Goal: Transaction & Acquisition: Purchase product/service

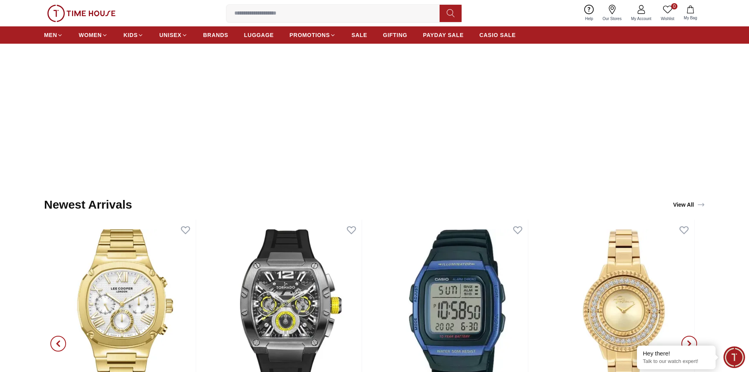
scroll to position [865, 0]
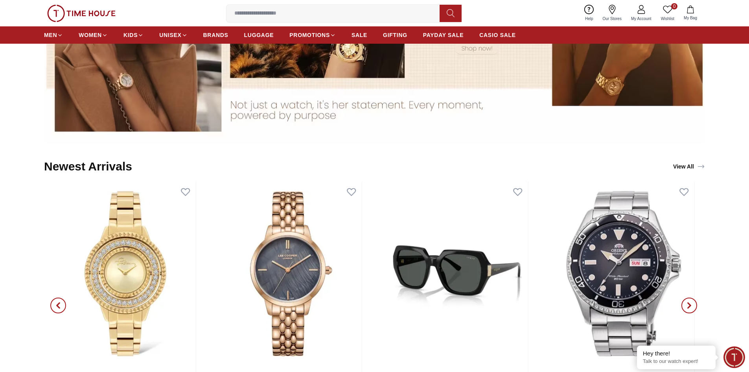
click at [60, 305] on icon "button" at bounding box center [58, 305] width 6 height 6
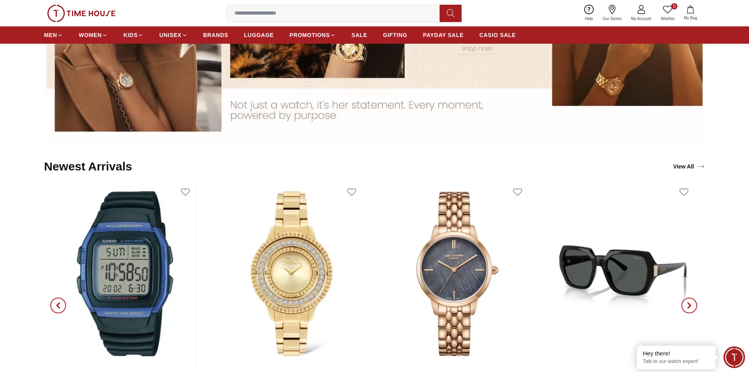
click at [58, 303] on icon "button" at bounding box center [58, 305] width 6 height 6
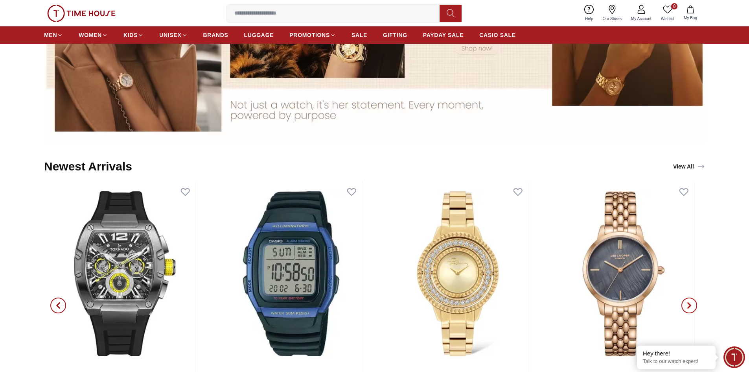
click at [59, 303] on icon "button" at bounding box center [58, 305] width 6 height 6
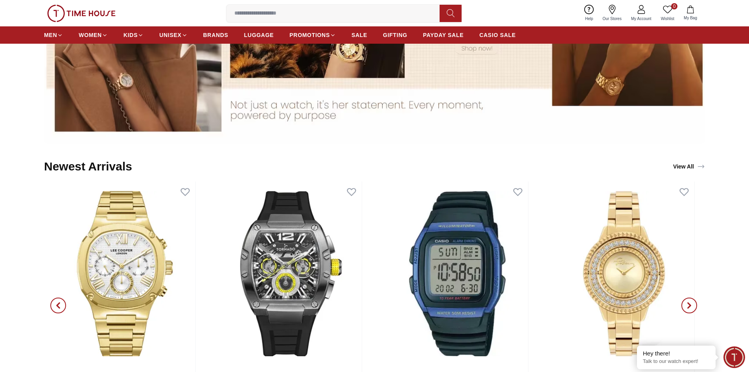
click at [57, 306] on icon "button" at bounding box center [58, 305] width 2 height 5
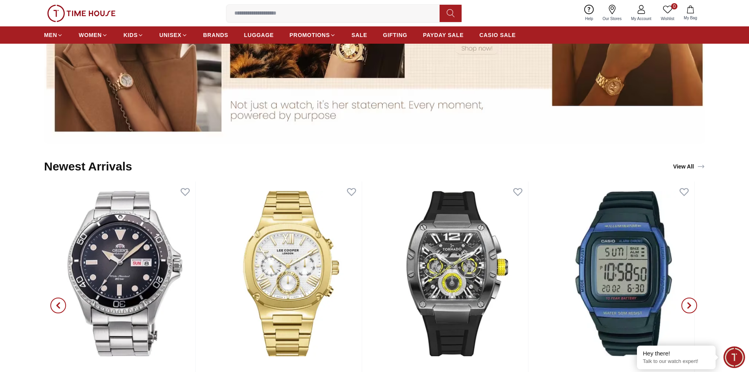
click at [59, 306] on icon "button" at bounding box center [58, 305] width 6 height 6
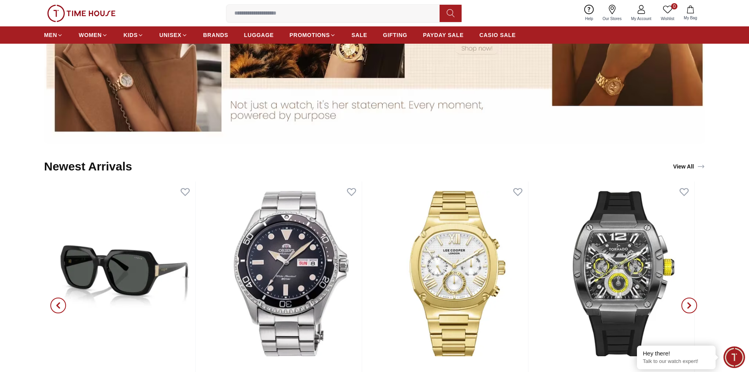
click at [59, 306] on icon "button" at bounding box center [58, 305] width 6 height 6
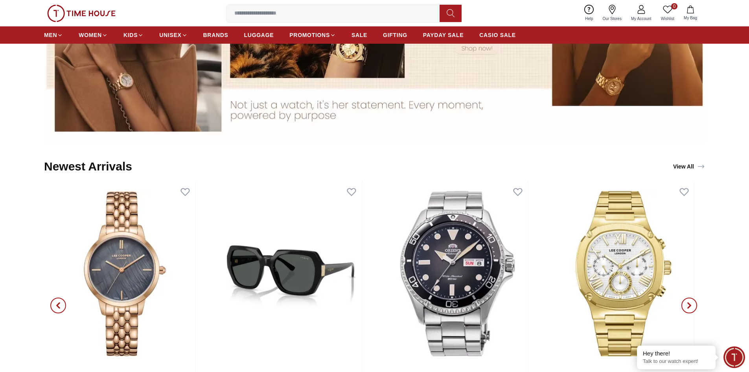
click at [59, 306] on icon "button" at bounding box center [58, 305] width 6 height 6
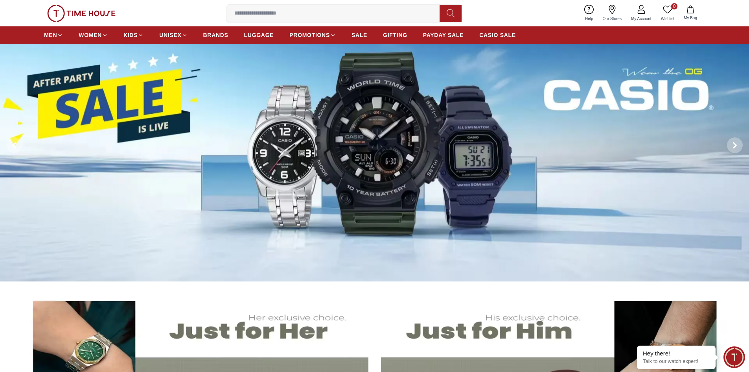
scroll to position [0, 0]
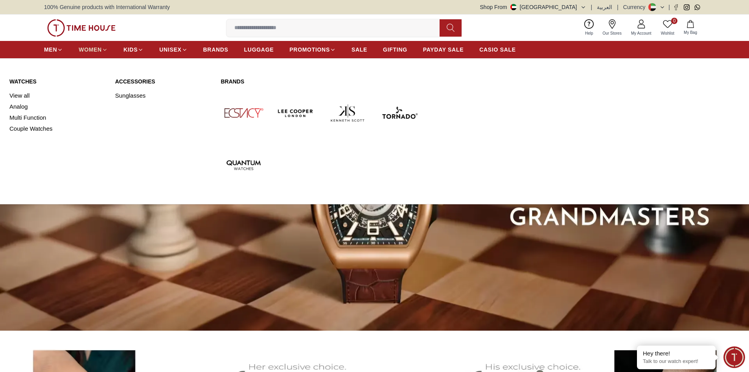
click at [95, 50] on span "WOMEN" at bounding box center [90, 50] width 23 height 8
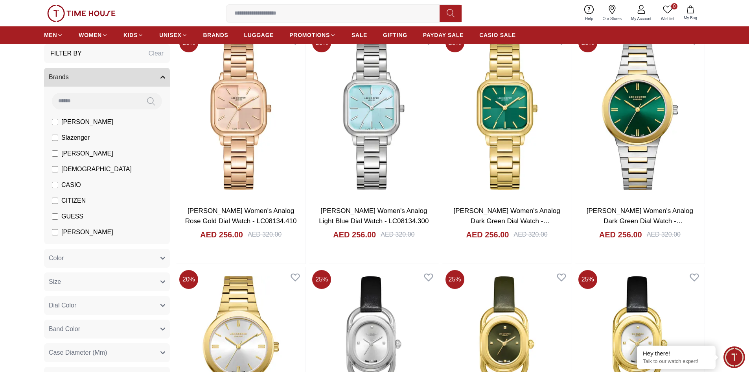
scroll to position [629, 0]
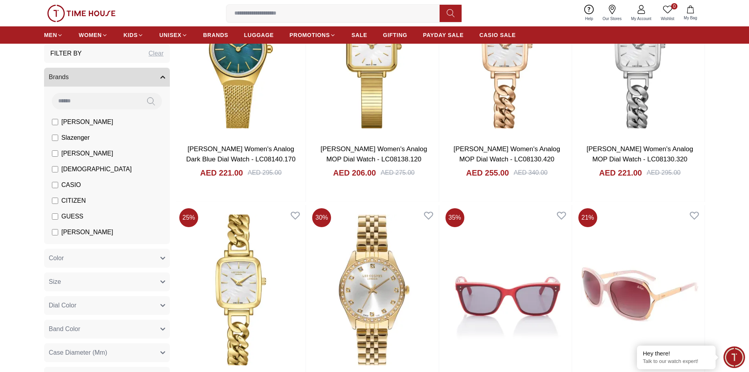
scroll to position [1613, 0]
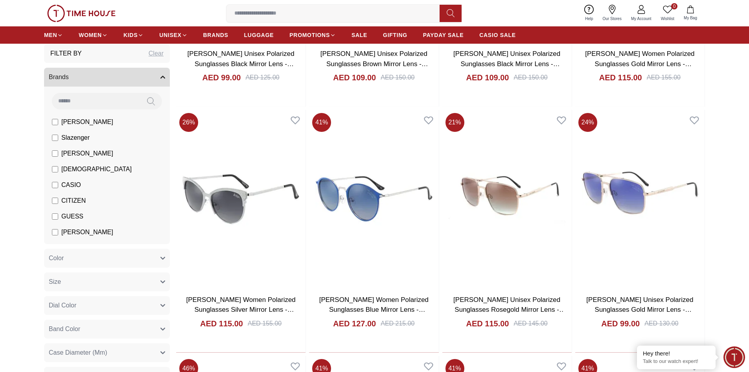
scroll to position [2557, 0]
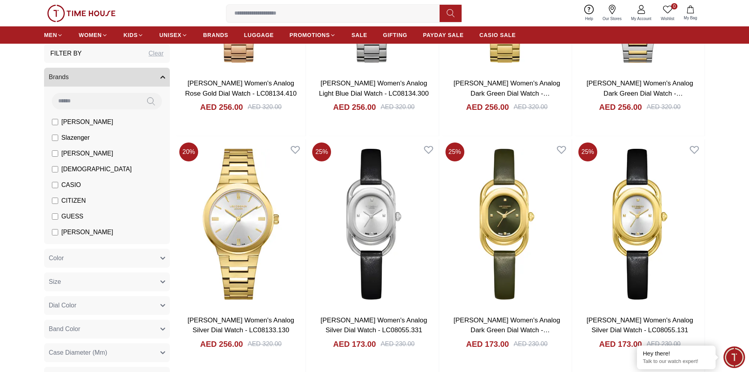
scroll to position [528, 0]
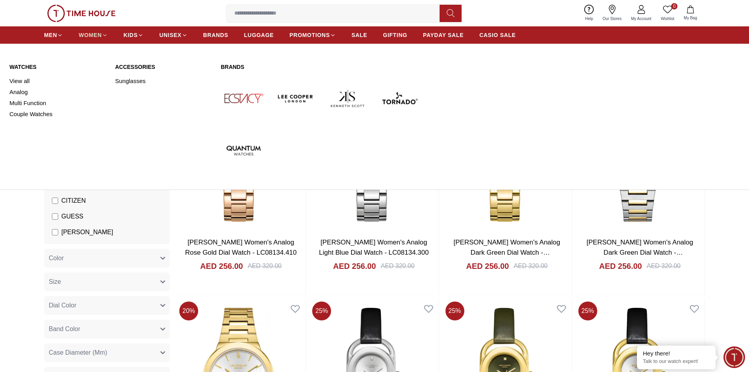
click at [101, 33] on span "WOMEN" at bounding box center [90, 35] width 23 height 8
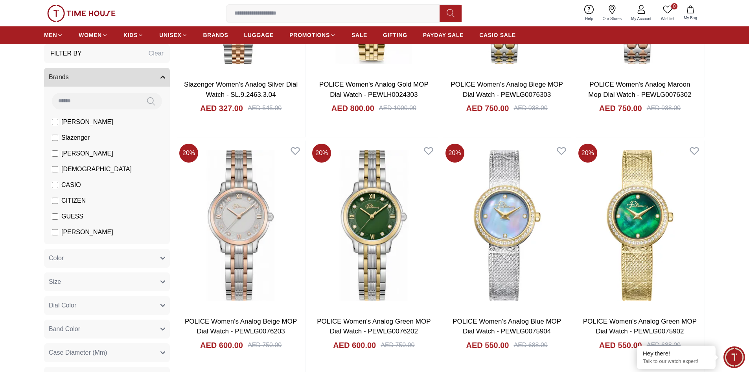
scroll to position [236, 0]
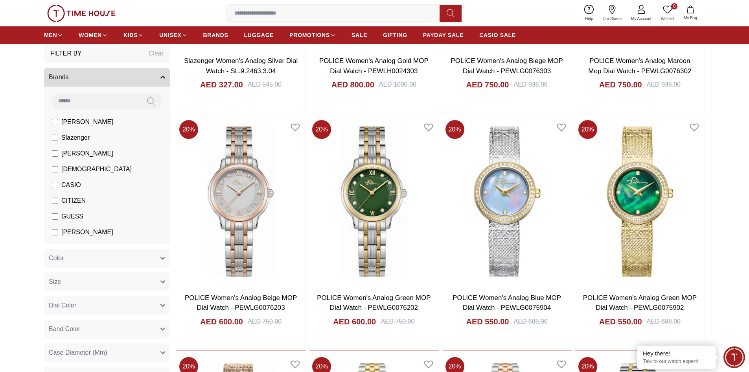
click at [97, 264] on button "Color" at bounding box center [107, 258] width 126 height 19
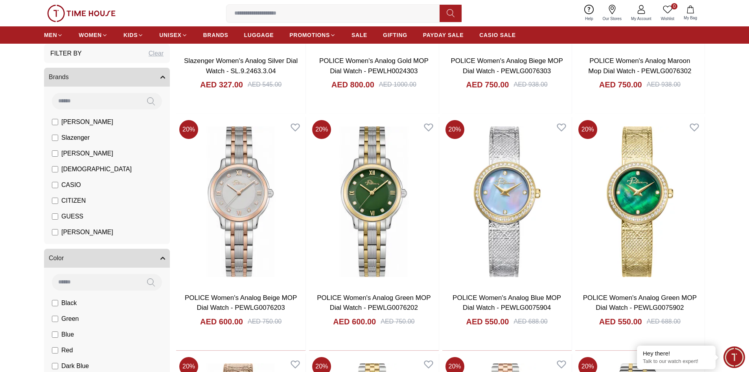
click at [107, 259] on button "Color" at bounding box center [107, 258] width 126 height 19
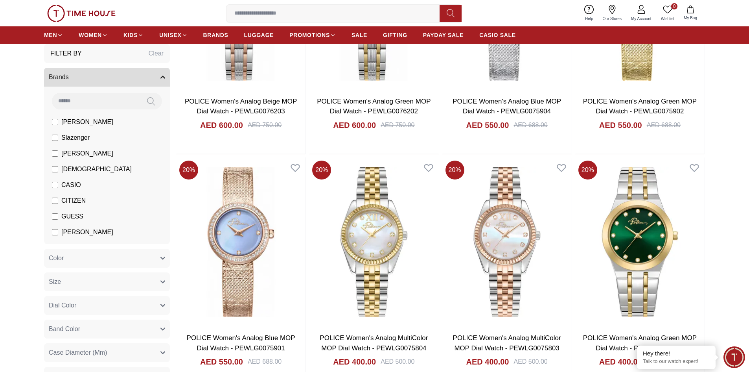
scroll to position [433, 0]
click at [22, 266] on section "Filter By Clear Brands [PERSON_NAME] Slazenger [PERSON_NAME] Ecstacy CASIO CITI…" at bounding box center [374, 269] width 749 height 1228
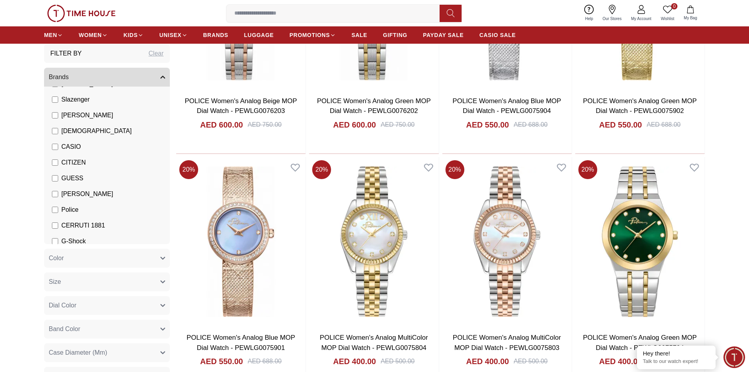
scroll to position [54, 0]
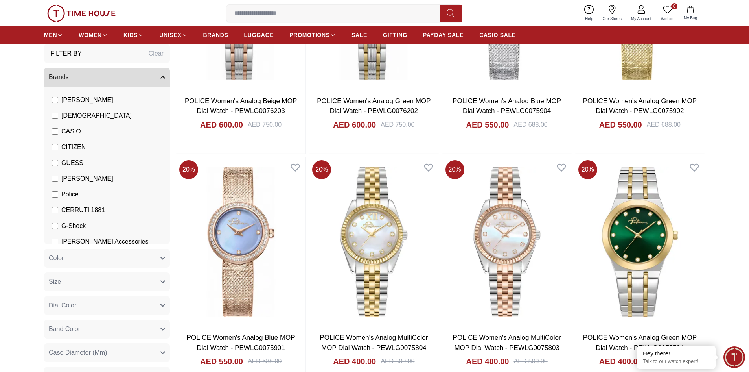
click at [0, 190] on section "Filter By Clear Brands [PERSON_NAME] Slazenger [PERSON_NAME] Ecstacy CASIO CITI…" at bounding box center [374, 269] width 749 height 1228
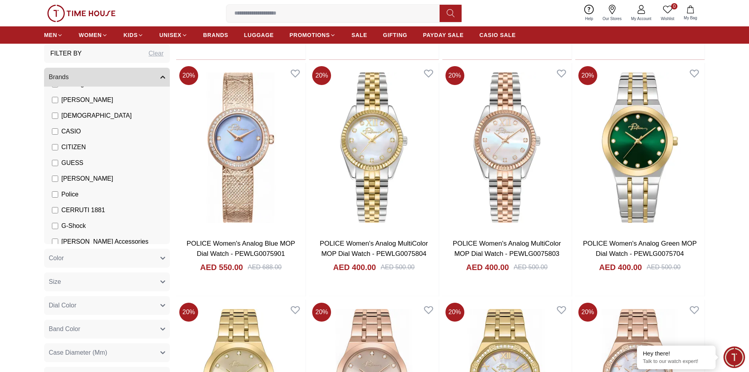
scroll to position [551, 0]
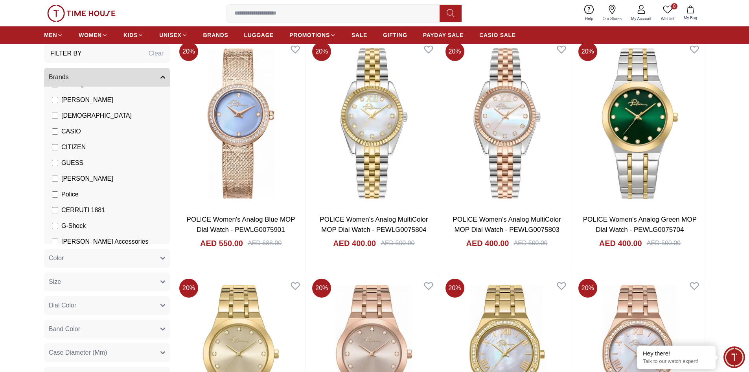
click at [144, 371] on button "Band Material" at bounding box center [107, 376] width 126 height 19
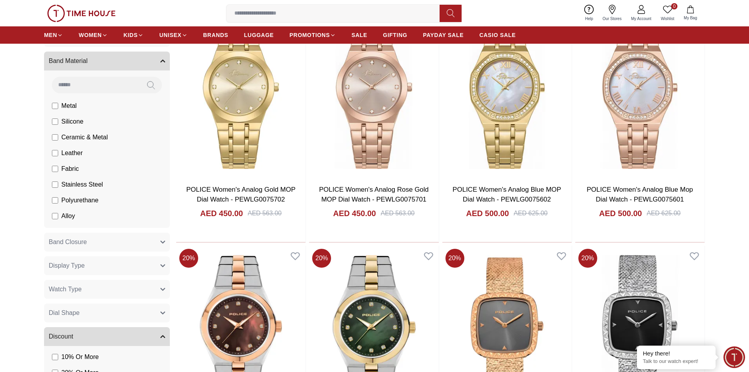
scroll to position [825, 0]
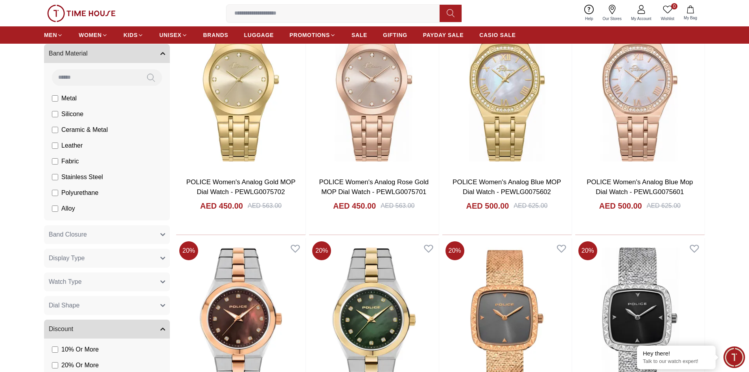
click at [62, 282] on span "Watch Type" at bounding box center [65, 281] width 33 height 9
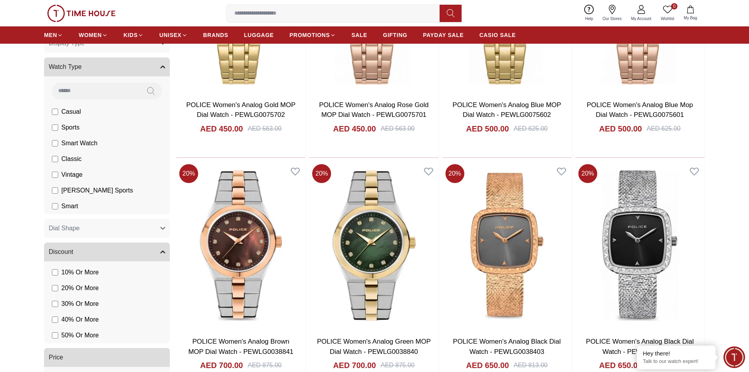
scroll to position [904, 0]
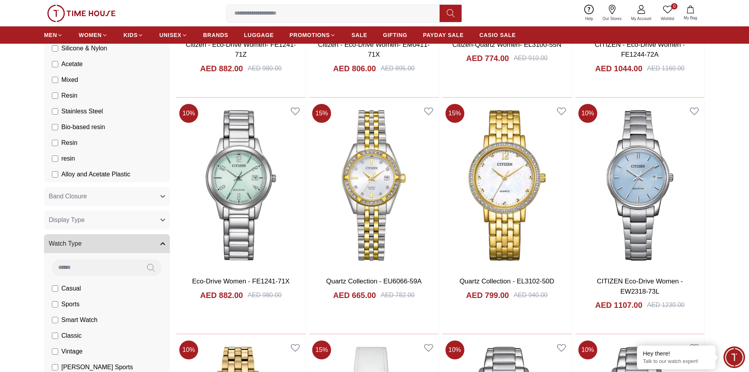
scroll to position [1959, 0]
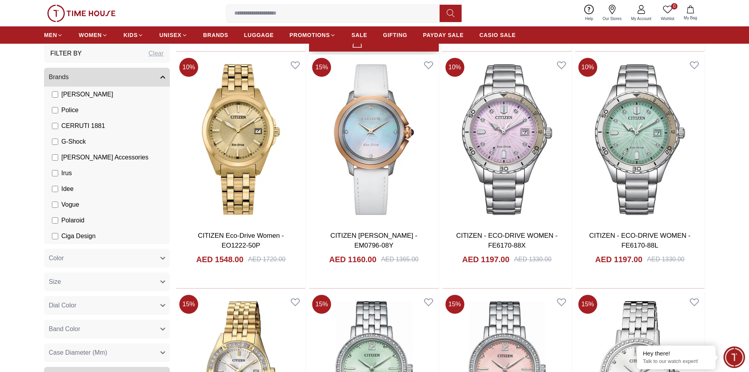
scroll to position [2156, 0]
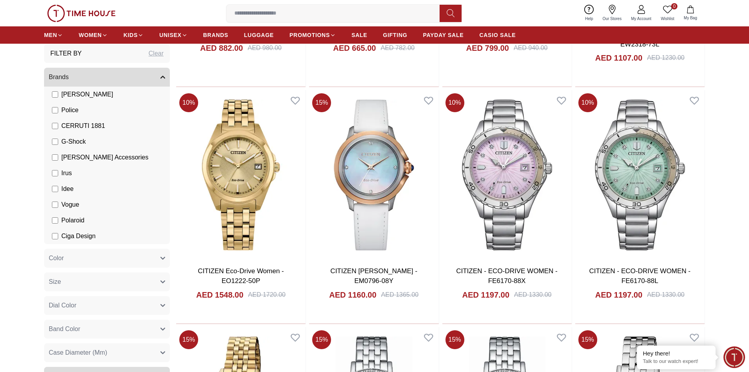
click at [284, 15] on input at bounding box center [337, 14] width 220 height 16
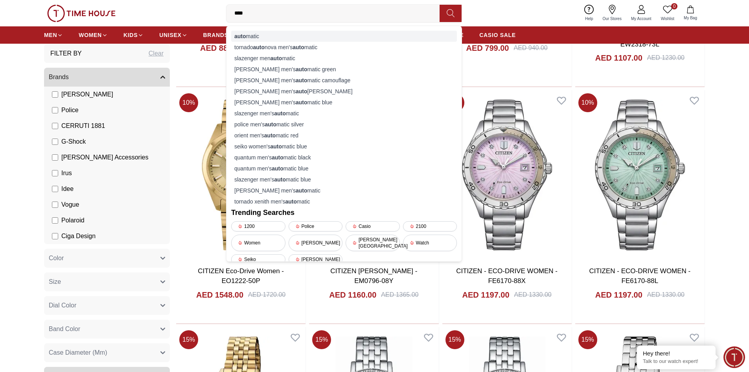
type input "****"
click at [257, 37] on div "auto matic" at bounding box center [344, 36] width 226 height 11
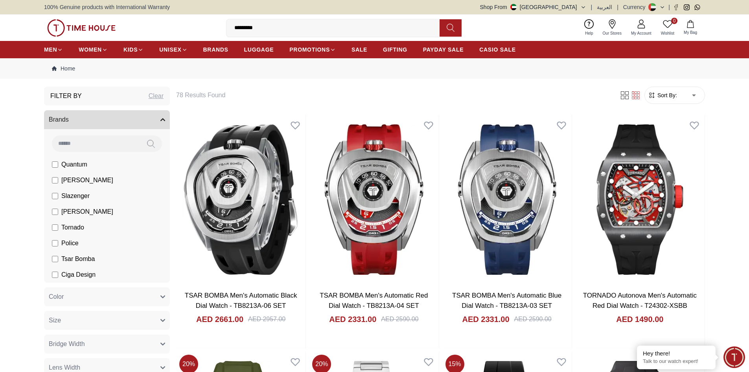
click at [272, 30] on input "*********" at bounding box center [337, 28] width 220 height 16
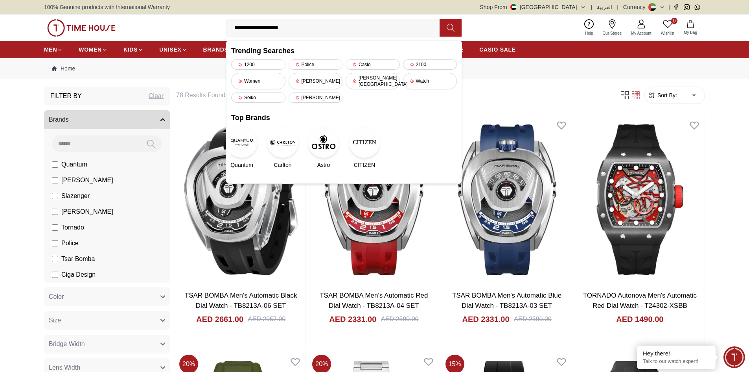
type input "**********"
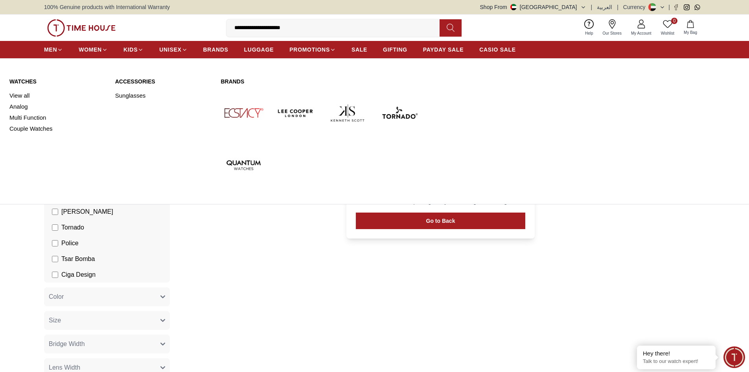
click at [28, 81] on link "Watches" at bounding box center [57, 81] width 96 height 8
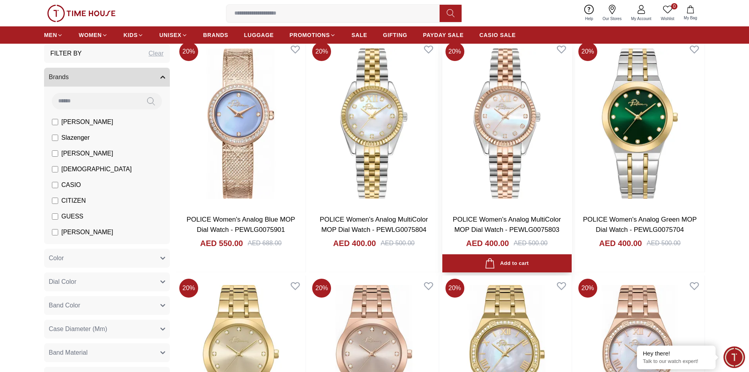
scroll to position [472, 0]
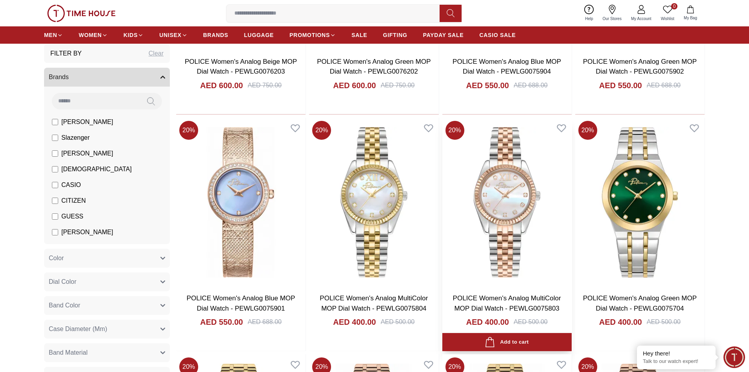
click at [502, 144] on img at bounding box center [507, 202] width 129 height 169
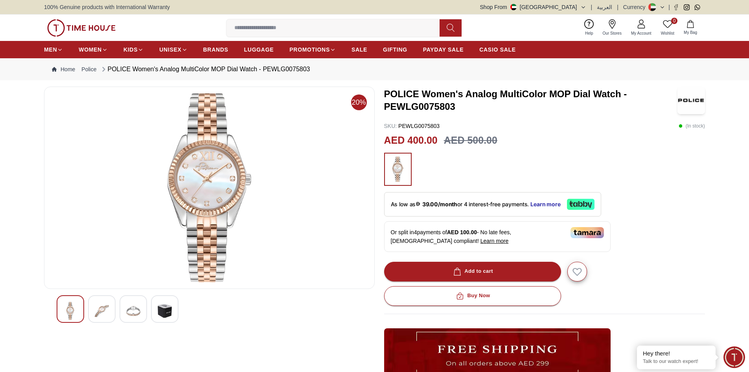
click at [136, 302] on img at bounding box center [133, 311] width 14 height 18
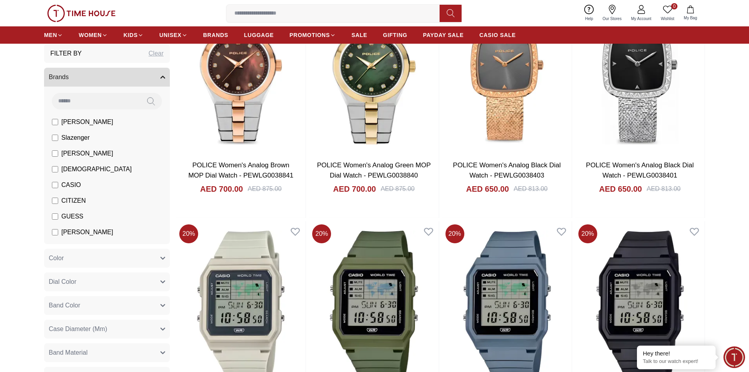
scroll to position [1141, 0]
